Goal: Transaction & Acquisition: Subscribe to service/newsletter

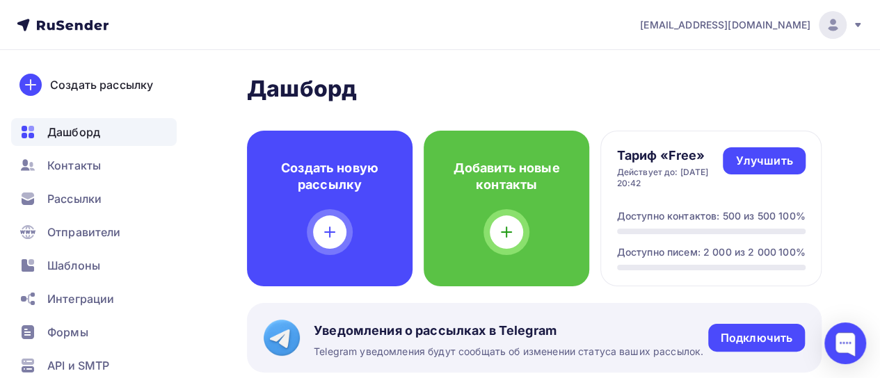
click at [844, 25] on div at bounding box center [832, 25] width 28 height 28
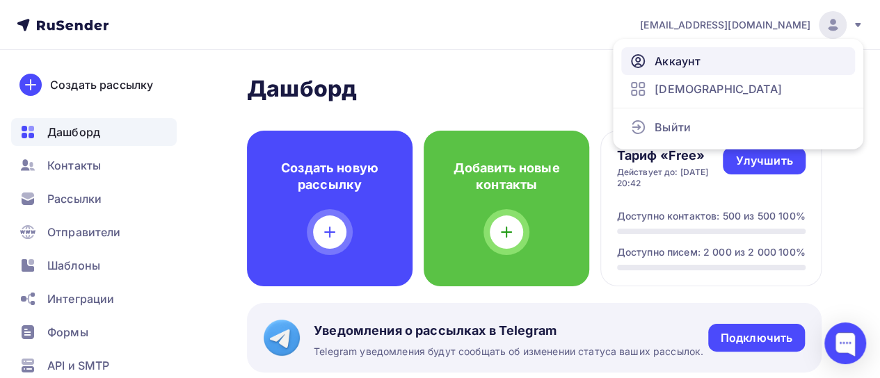
click at [678, 56] on span "Аккаунт" at bounding box center [677, 61] width 46 height 17
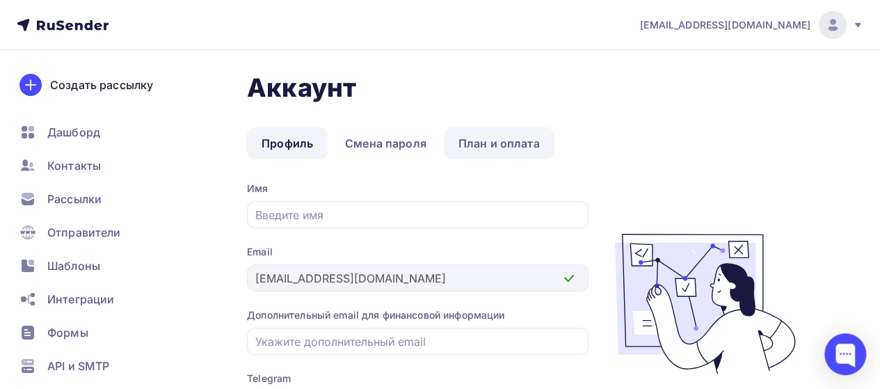
click at [500, 149] on link "План и оплата" at bounding box center [499, 143] width 111 height 32
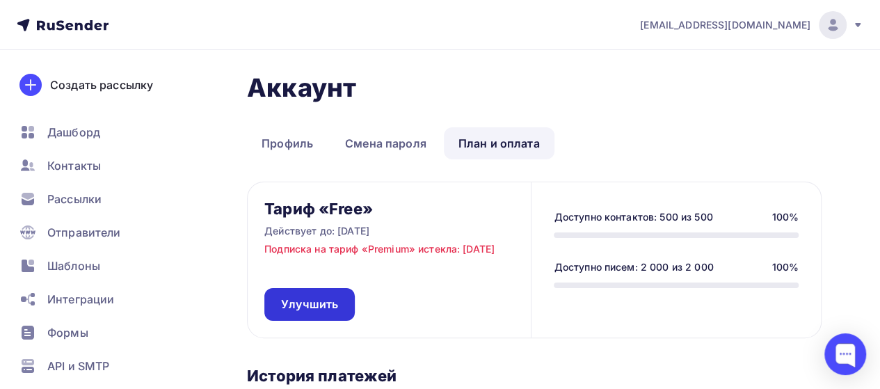
click at [327, 309] on link "Улучшить" at bounding box center [309, 304] width 90 height 33
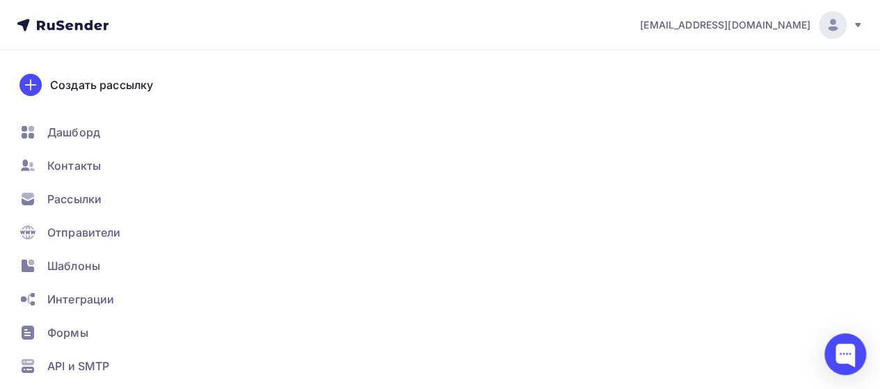
type input "500"
type input "100"
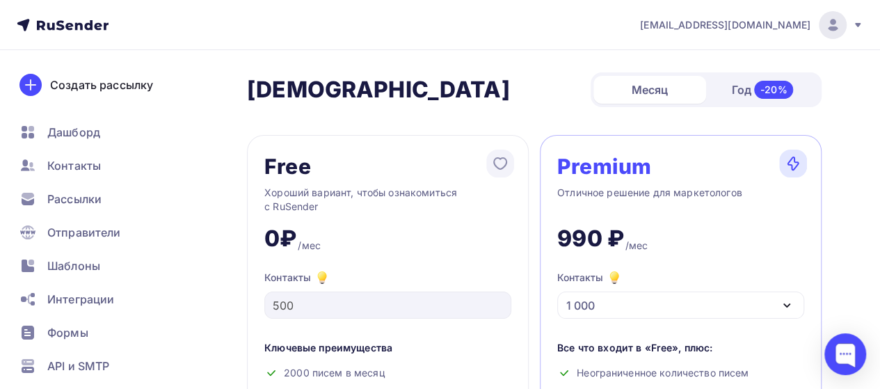
click at [784, 309] on icon "button" at bounding box center [786, 305] width 17 height 17
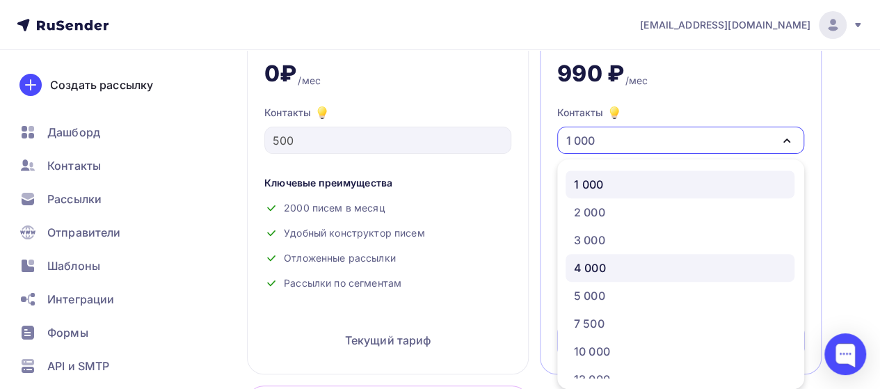
click at [631, 262] on div "4 000" at bounding box center [680, 267] width 212 height 17
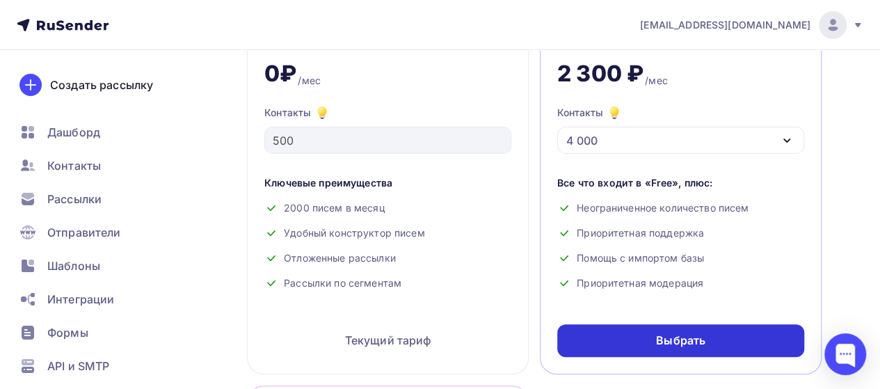
click at [652, 347] on div "Выбрать" at bounding box center [680, 340] width 247 height 33
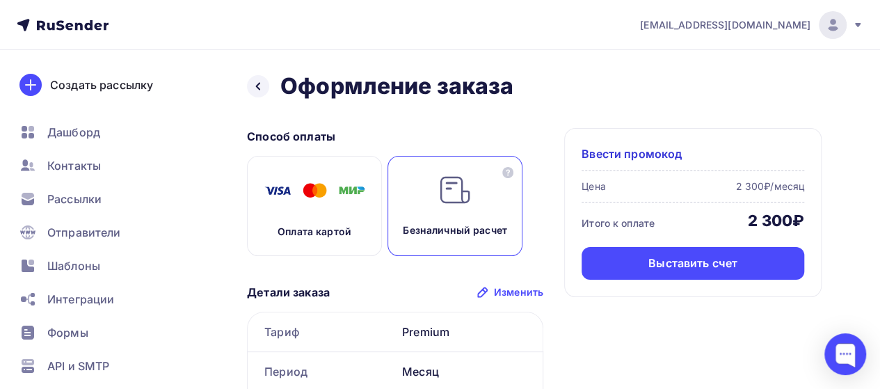
click at [350, 198] on img at bounding box center [314, 190] width 111 height 35
click at [699, 266] on div "Оплатить" at bounding box center [692, 263] width 54 height 16
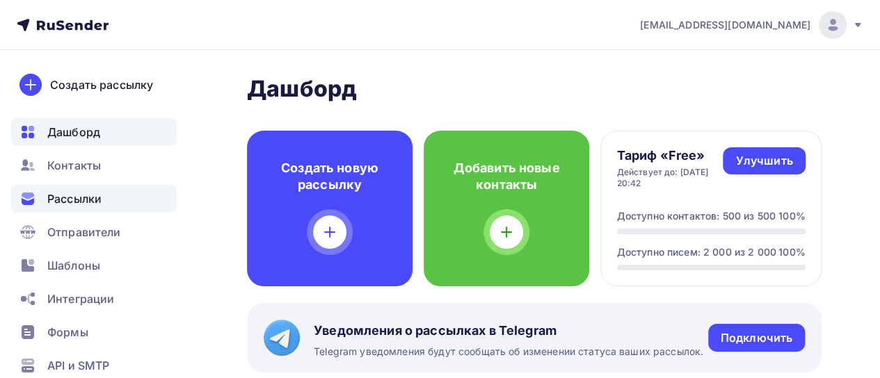
click at [71, 194] on span "Рассылки" at bounding box center [74, 199] width 54 height 17
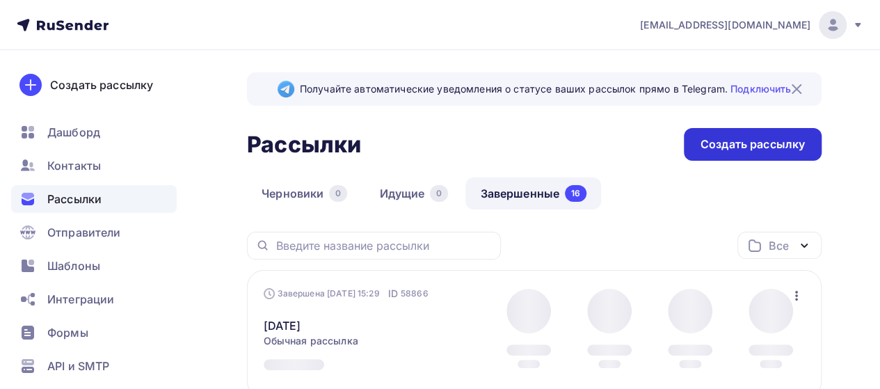
click at [746, 154] on div "Создать рассылку" at bounding box center [752, 144] width 138 height 33
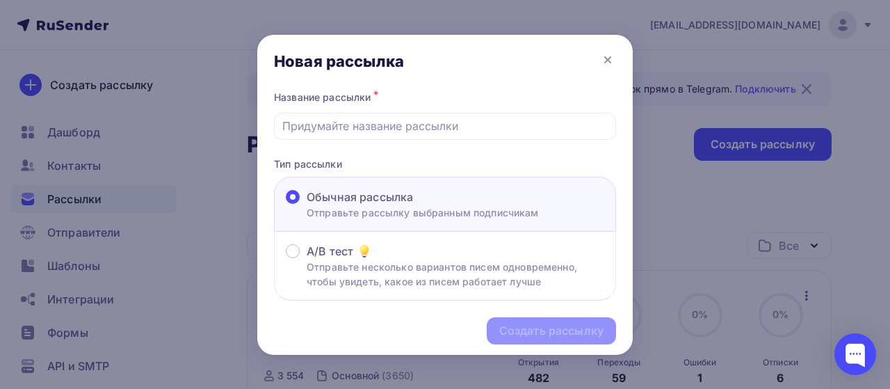
click at [752, 161] on div at bounding box center [445, 194] width 890 height 389
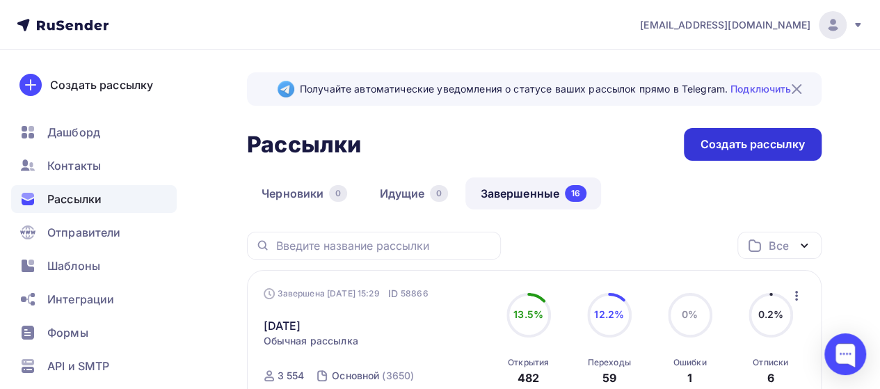
click at [728, 146] on div "Создать рассылку" at bounding box center [752, 144] width 104 height 16
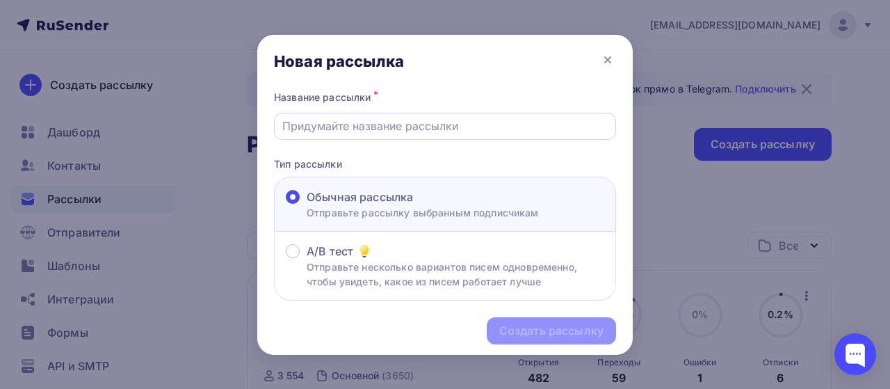
click at [360, 127] on input "text" at bounding box center [445, 126] width 326 height 17
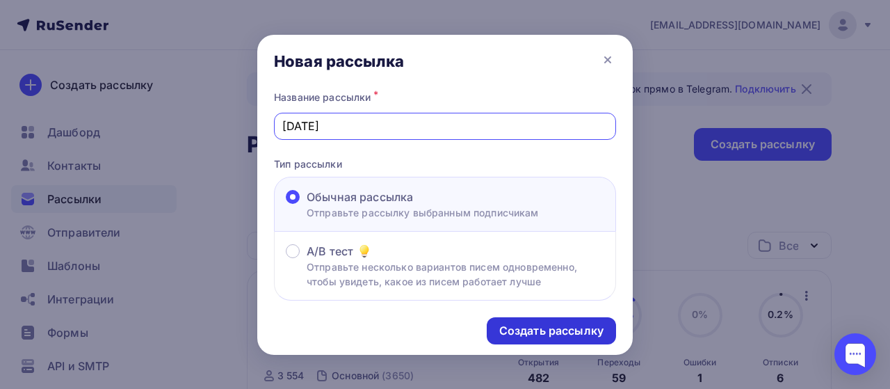
type input "[DATE]"
click at [539, 327] on div "Создать рассылку" at bounding box center [551, 331] width 104 height 16
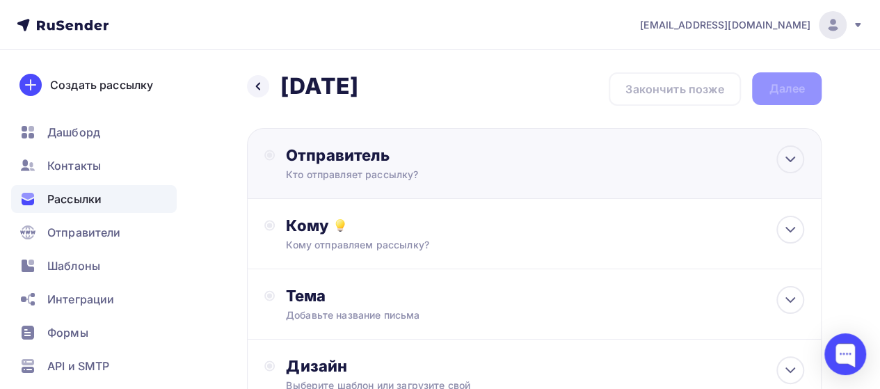
click at [408, 183] on div "Отправитель Кто отправляет рассылку? Email * [EMAIL_ADDRESS][DOMAIN_NAME] [EMAI…" at bounding box center [534, 163] width 574 height 71
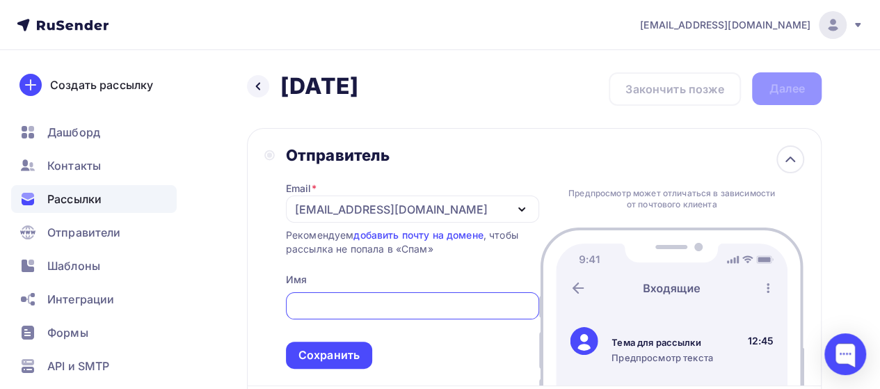
click at [343, 302] on input "text" at bounding box center [411, 306] width 237 height 17
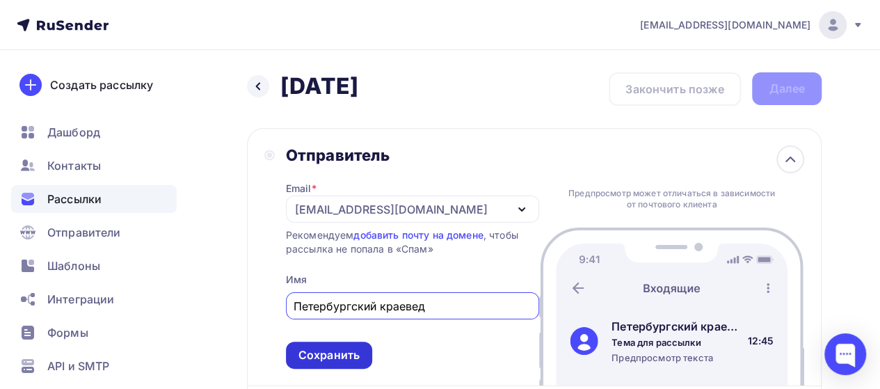
type input "Петербургский краевед"
click at [337, 356] on div "Сохранить" at bounding box center [328, 355] width 61 height 16
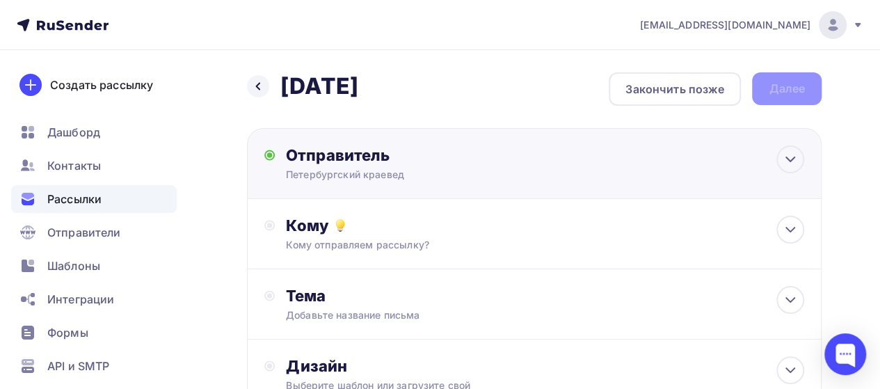
click at [337, 356] on div "Отправитель Петербургский краевед Email * [EMAIL_ADDRESS][DOMAIN_NAME] [EMAIL_A…" at bounding box center [534, 303] width 574 height 351
click at [444, 264] on div "Кому Кому отправляем рассылку? Списки получателей Выберите список Все списки id…" at bounding box center [534, 234] width 574 height 70
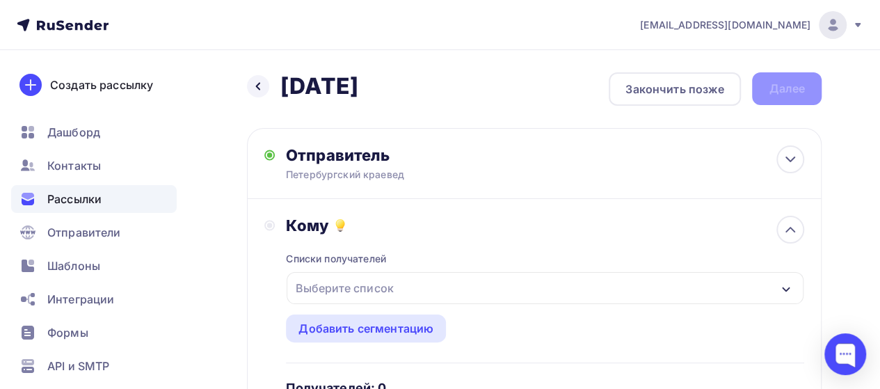
click at [430, 277] on div "Выберите список" at bounding box center [544, 288] width 517 height 32
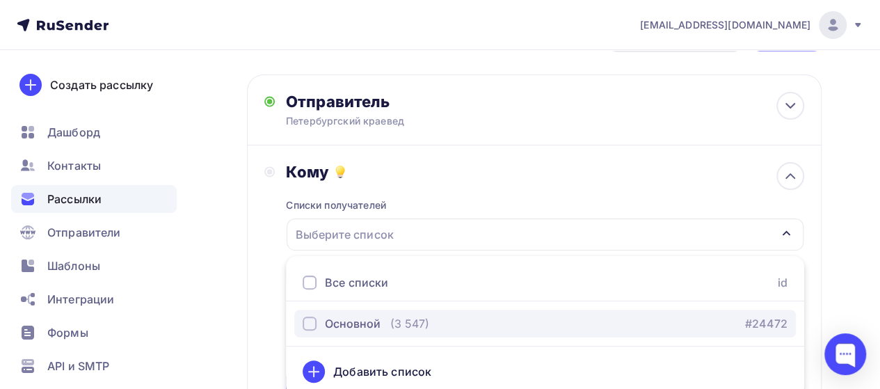
click at [344, 327] on div "Основной" at bounding box center [353, 323] width 56 height 17
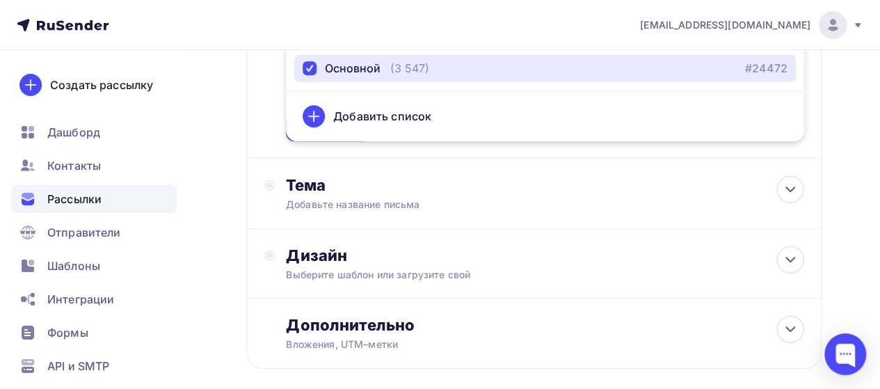
scroll to position [337, 0]
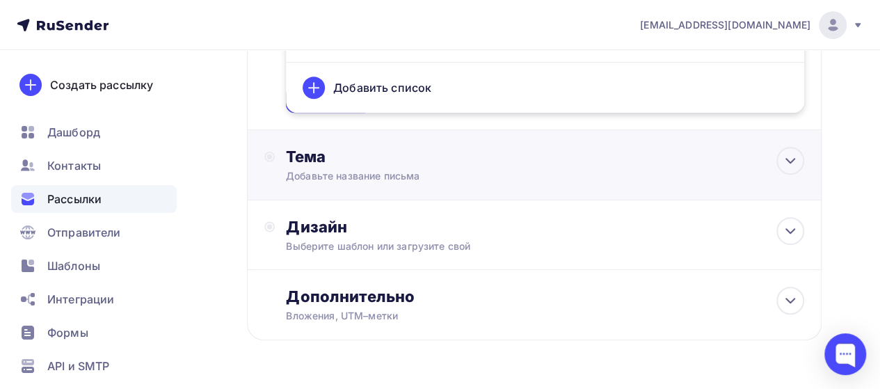
click at [416, 186] on div "Тема Добавьте название письма Тема * Рекомендуем использовать не более 150 симв…" at bounding box center [534, 165] width 574 height 70
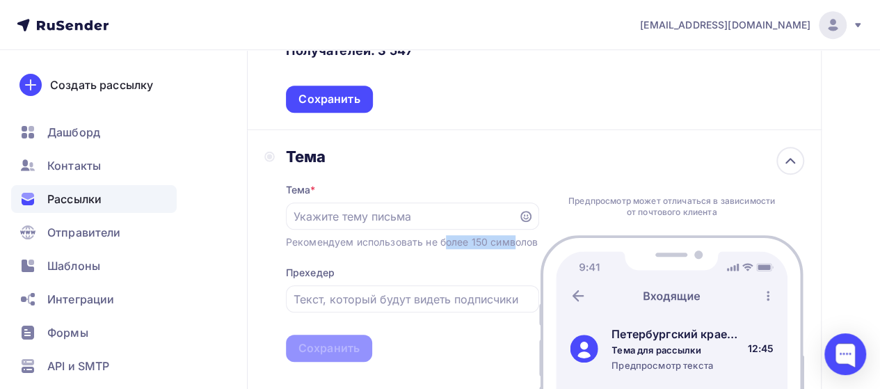
scroll to position [0, 0]
click at [416, 186] on div "Тема * Рекомендуем использовать не более 150 символов Прехедер Сохранить" at bounding box center [412, 263] width 253 height 195
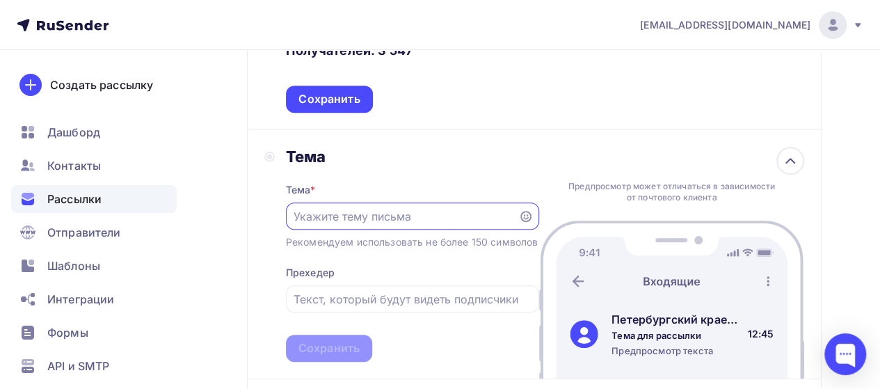
drag, startPoint x: 388, startPoint y: 213, endPoint x: 387, endPoint y: 204, distance: 9.8
click at [388, 214] on input "text" at bounding box center [401, 216] width 216 height 17
type input "Ближайшие экскурсии"
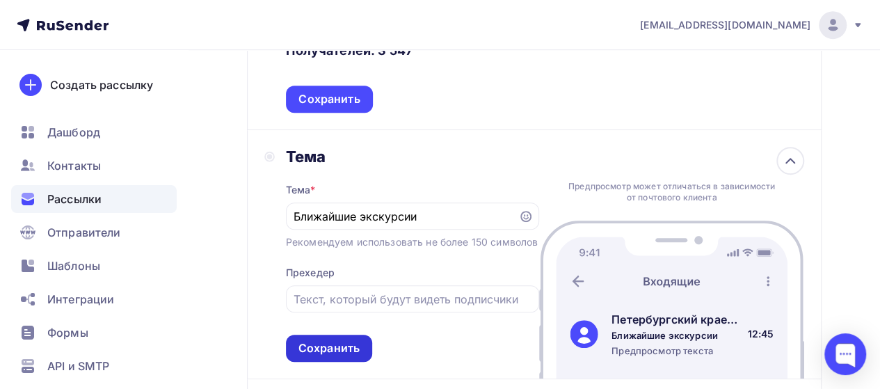
click at [349, 356] on div "Сохранить" at bounding box center [328, 348] width 61 height 16
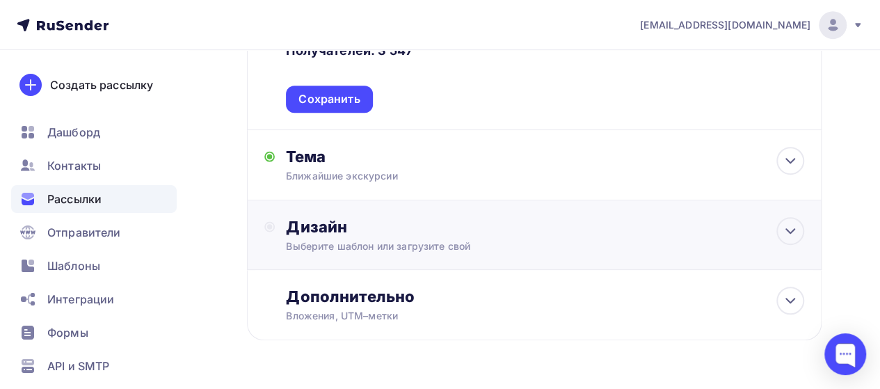
click at [432, 252] on div "Выберите шаблон или загрузите свой" at bounding box center [519, 246] width 466 height 14
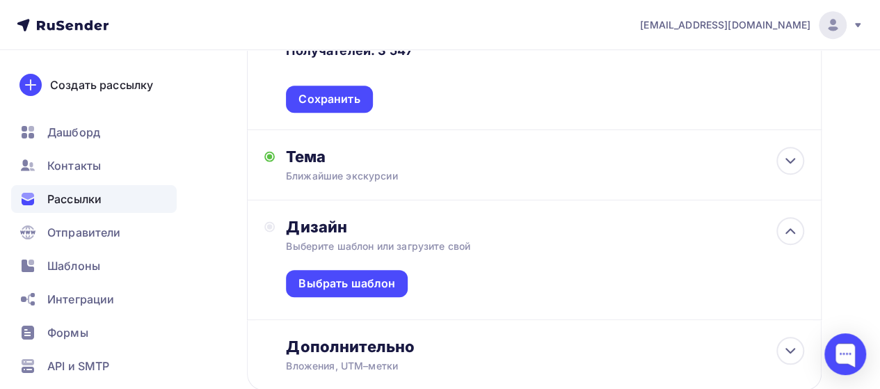
click at [432, 259] on div "Выбрать шаблон" at bounding box center [545, 286] width 518 height 66
click at [394, 277] on div "Выбрать шаблон" at bounding box center [346, 283] width 97 height 16
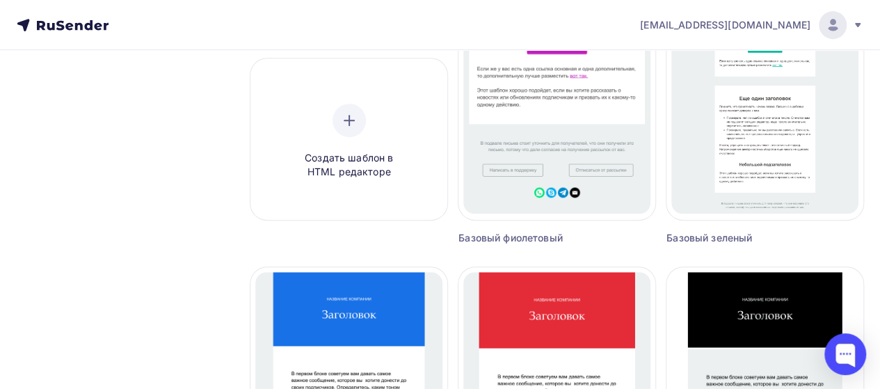
scroll to position [296, 0]
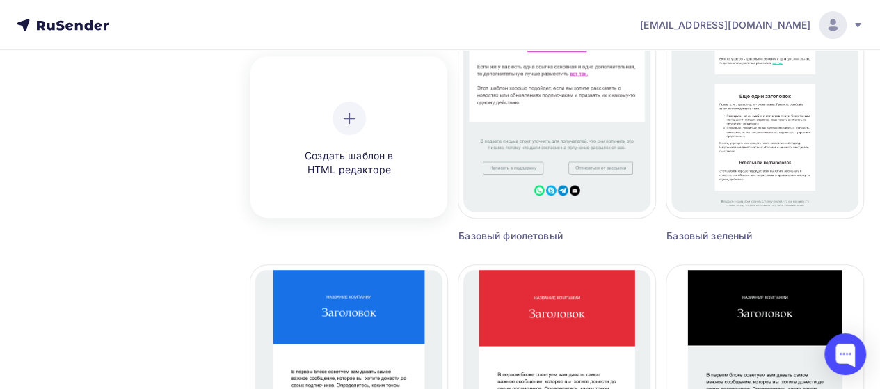
click at [367, 149] on span "Создать шаблон в HTML редакторе" at bounding box center [349, 163] width 132 height 29
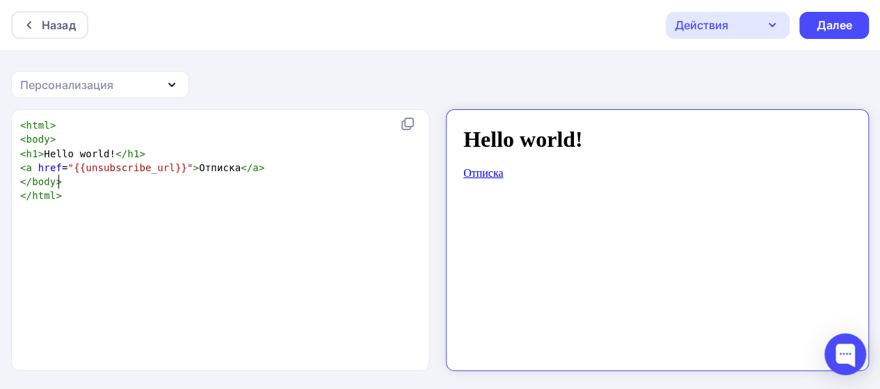
scroll to position [4, 0]
click at [121, 183] on pre "</ body >" at bounding box center [217, 182] width 400 height 14
click at [116, 181] on pre "</ body >" at bounding box center [217, 182] width 400 height 14
type textarea "<html> <body> <h1>Hello world!</h1> <a href="{{unsubscribe_url}}">Отписка</a> <…"
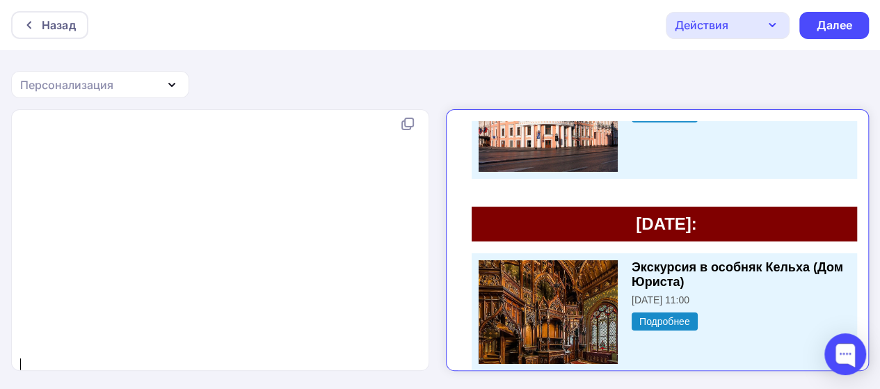
scroll to position [5122, 0]
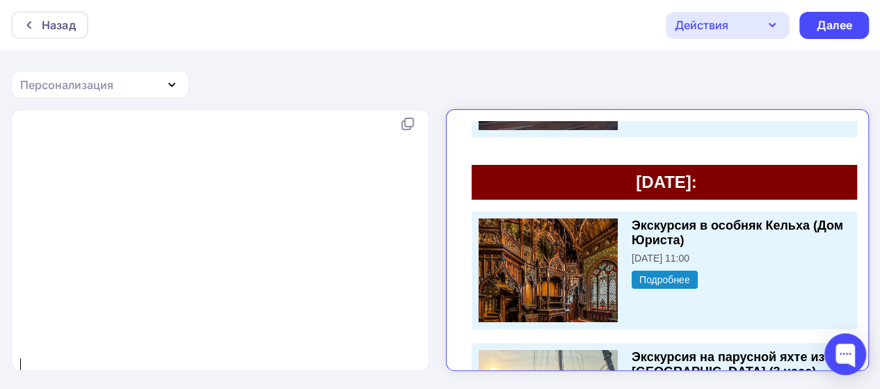
drag, startPoint x: 843, startPoint y: 132, endPoint x: 1307, endPoint y: 309, distance: 496.5
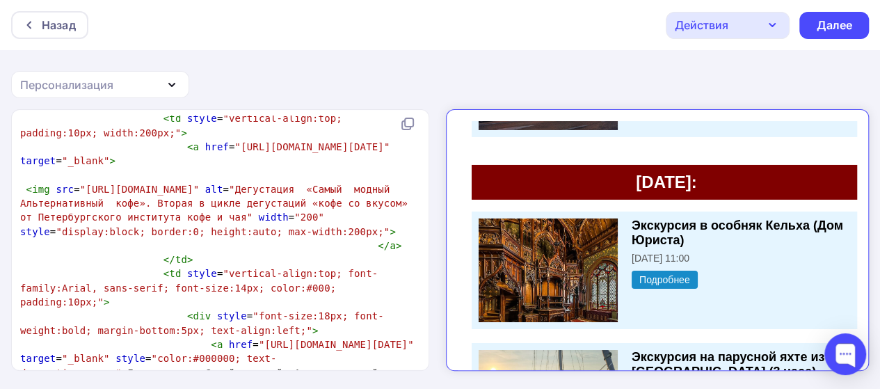
click at [438, 315] on div "x ​ <!DOCTYPE html> < html > < head > < meta charset = "UTF-8" /> < title > Пет…" at bounding box center [440, 249] width 880 height 281
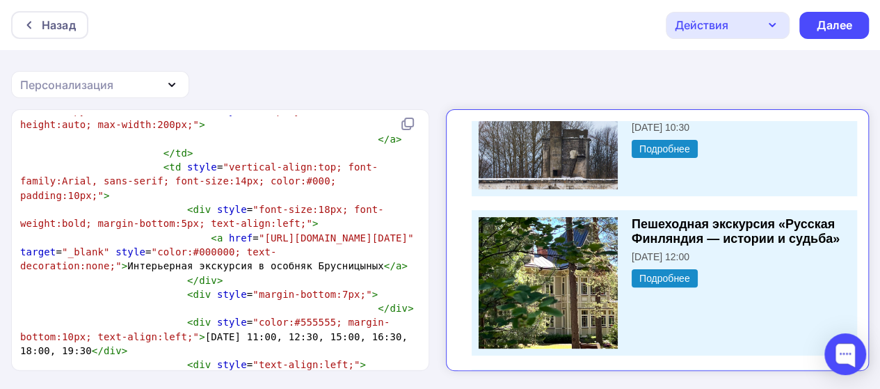
scroll to position [8212, 0]
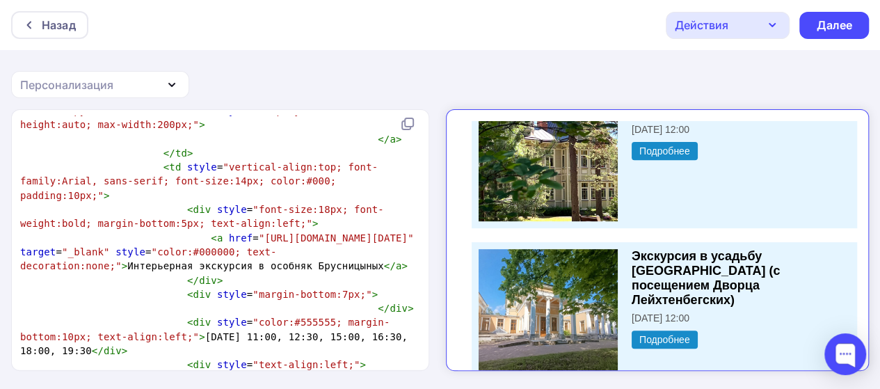
click at [788, 115] on iframe at bounding box center [657, 239] width 423 height 261
click at [829, 28] on div "Далее" at bounding box center [834, 25] width 36 height 16
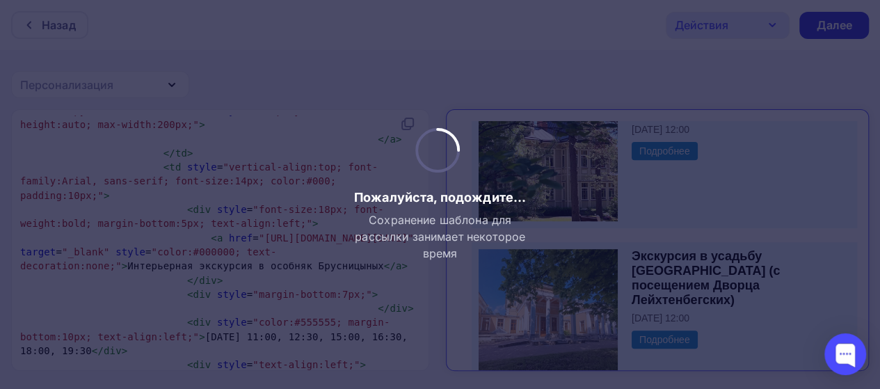
click at [829, 28] on div at bounding box center [440, 194] width 880 height 389
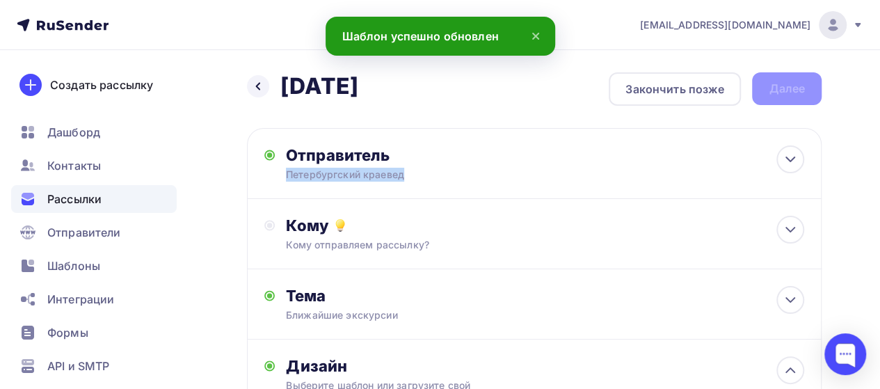
drag, startPoint x: 588, startPoint y: 122, endPoint x: 889, endPoint y: 135, distance: 301.3
click at [879, 135] on html "[EMAIL_ADDRESS][DOMAIN_NAME] Аккаунт Тарифы Выйти Создать рассылку [GEOGRAPHIC_…" at bounding box center [440, 194] width 880 height 389
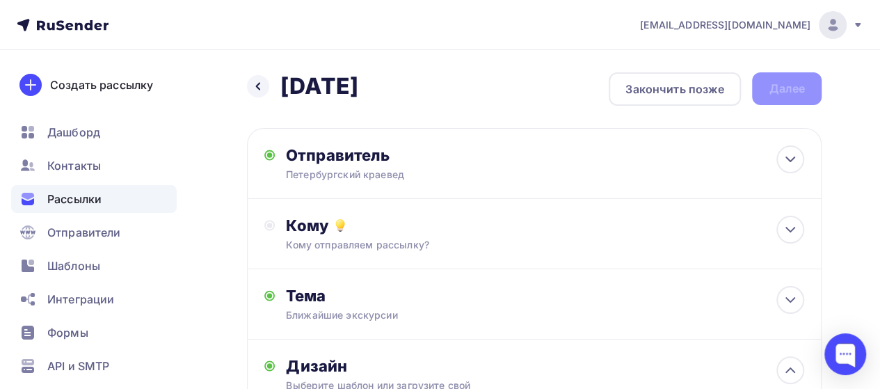
click at [787, 96] on div "Назад [DATE] [DATE] Закончить позже Далее" at bounding box center [534, 88] width 574 height 33
click at [814, 92] on div "Назад [DATE] [DATE] Закончить позже Далее" at bounding box center [534, 88] width 574 height 33
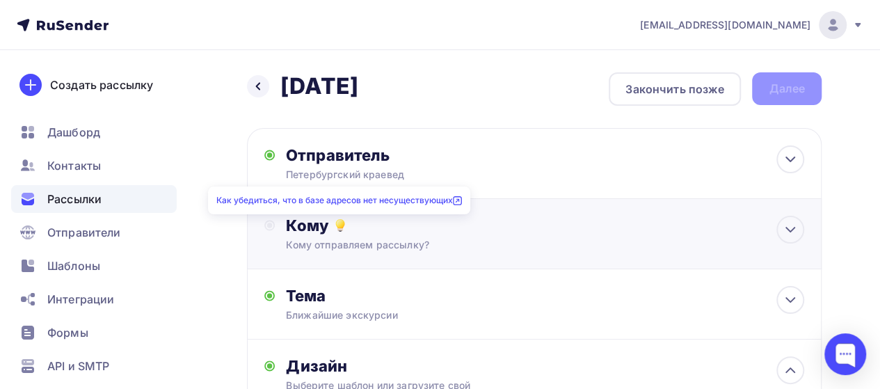
click at [312, 227] on div "Кому" at bounding box center [545, 225] width 518 height 19
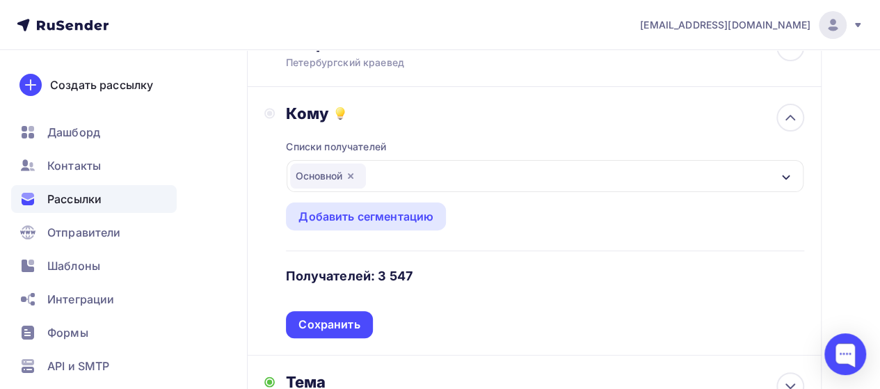
scroll to position [114, 0]
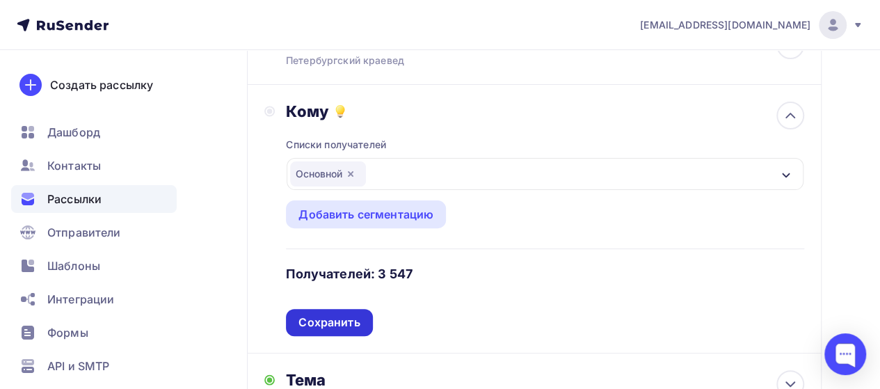
click at [337, 330] on div "Сохранить" at bounding box center [329, 322] width 86 height 27
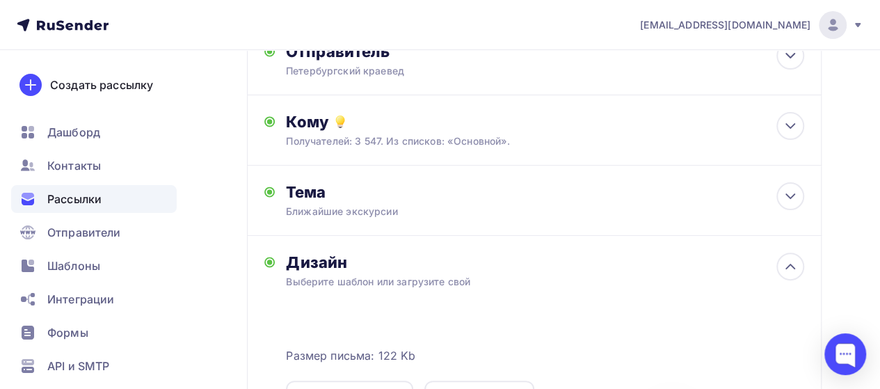
scroll to position [0, 0]
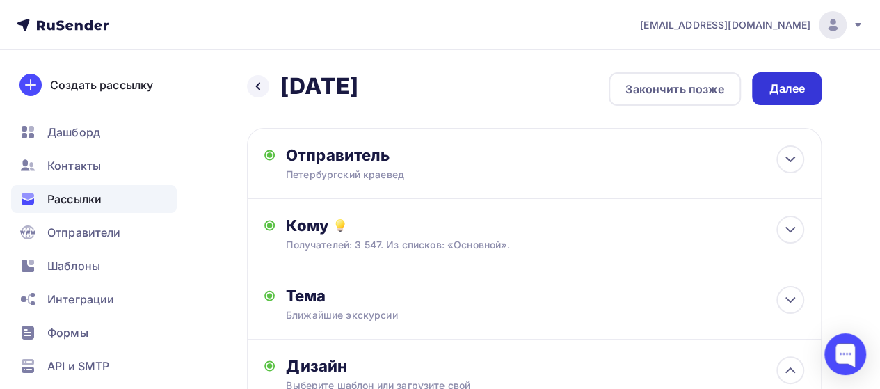
click at [786, 84] on div "Далее" at bounding box center [786, 89] width 36 height 16
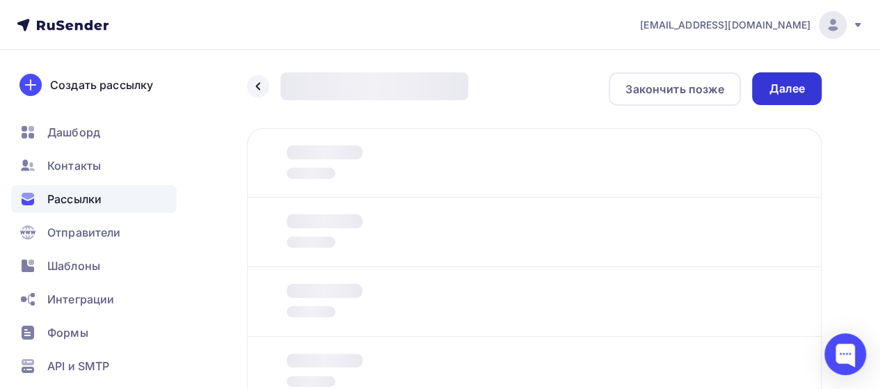
click at [786, 84] on div "Назад [DATE] [DATE] Закончить позже Далее" at bounding box center [534, 88] width 574 height 33
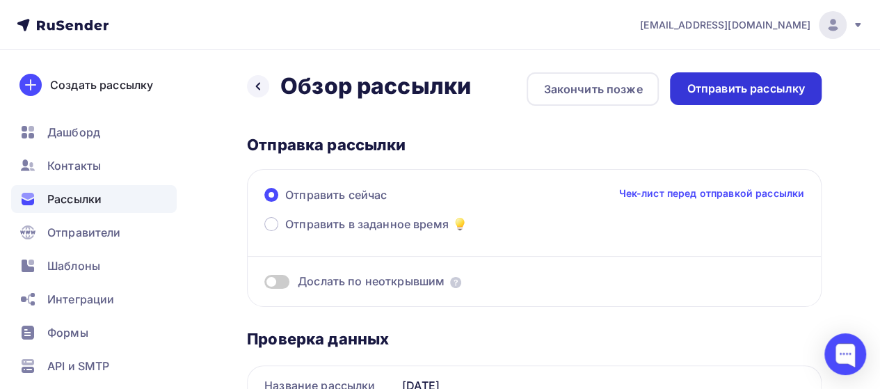
click at [751, 94] on div "Отправить рассылку" at bounding box center [745, 89] width 118 height 16
